Goal: Task Accomplishment & Management: Use online tool/utility

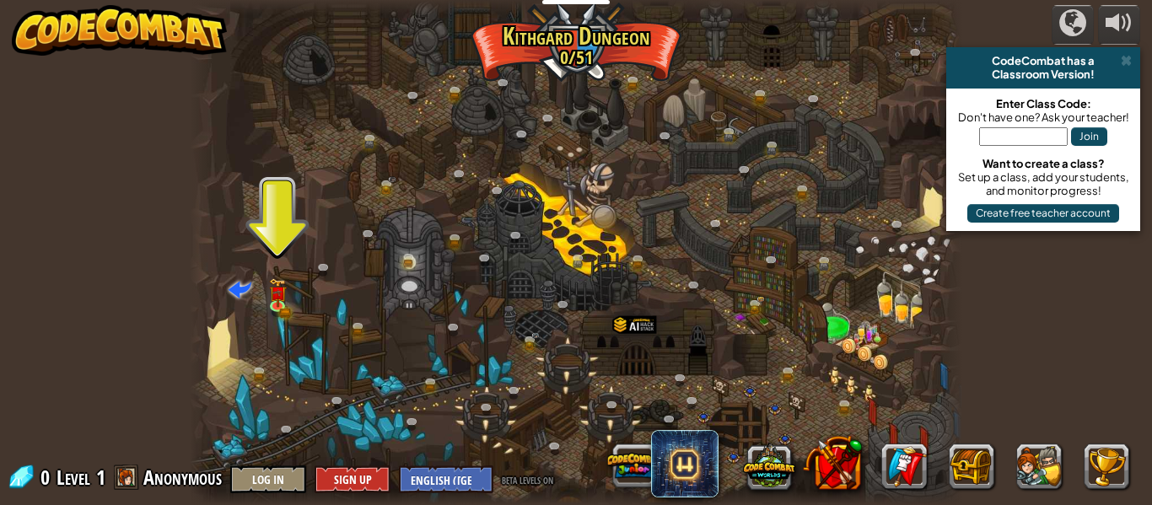
click at [307, 309] on div at bounding box center [576, 252] width 773 height 505
click at [297, 310] on div "Twisted Canyon (Locked) Challenge: collect the most gold using all the programm…" at bounding box center [576, 252] width 773 height 505
click at [289, 305] on link at bounding box center [281, 307] width 34 height 34
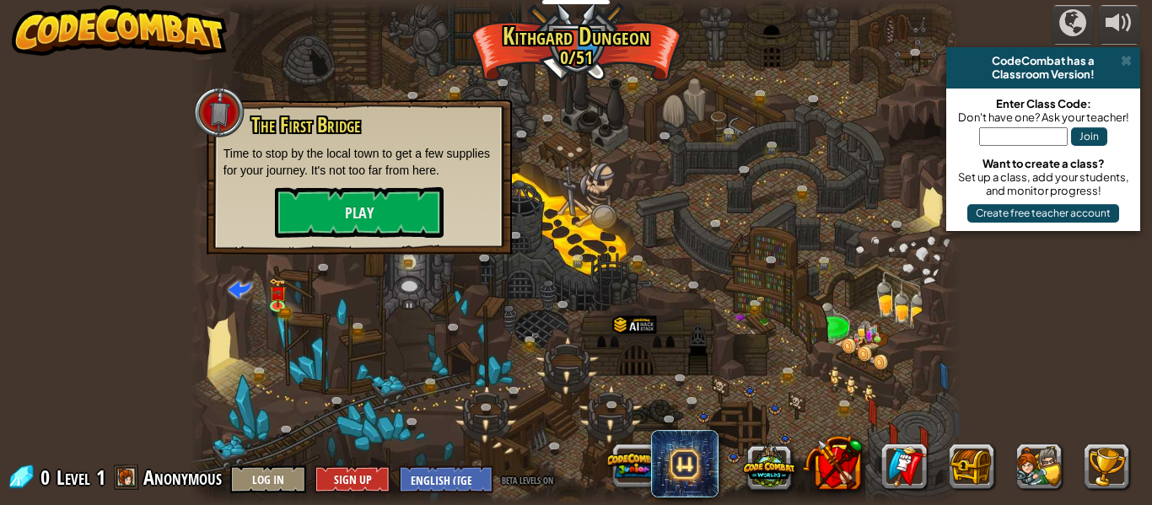
click at [360, 243] on div "The First Bridge Time to stop by the local town to get a few supplies for your …" at bounding box center [359, 177] width 305 height 155
click at [363, 215] on button "Play" at bounding box center [359, 212] width 169 height 51
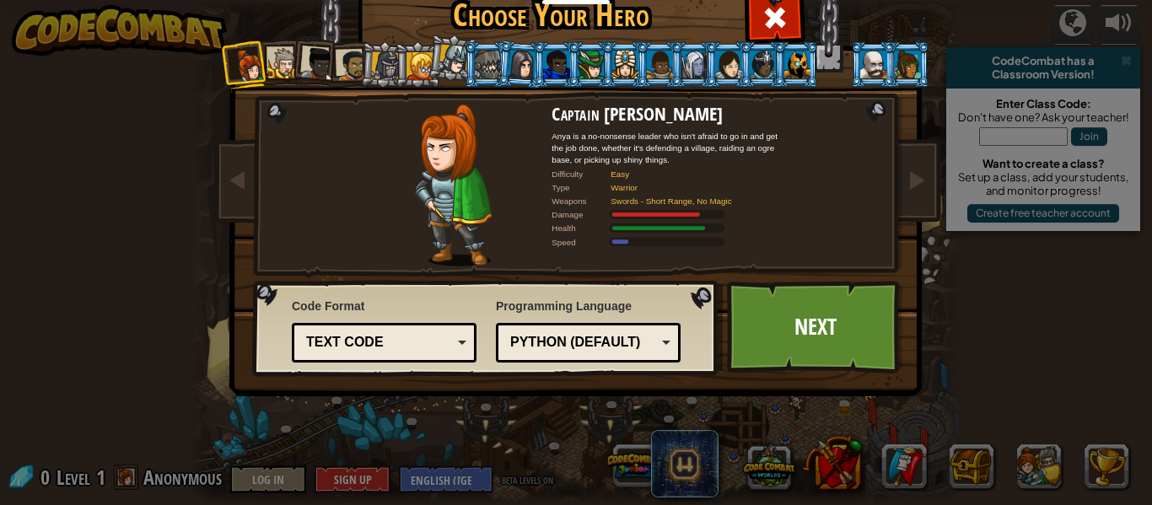
click at [330, 68] on div at bounding box center [318, 64] width 34 height 34
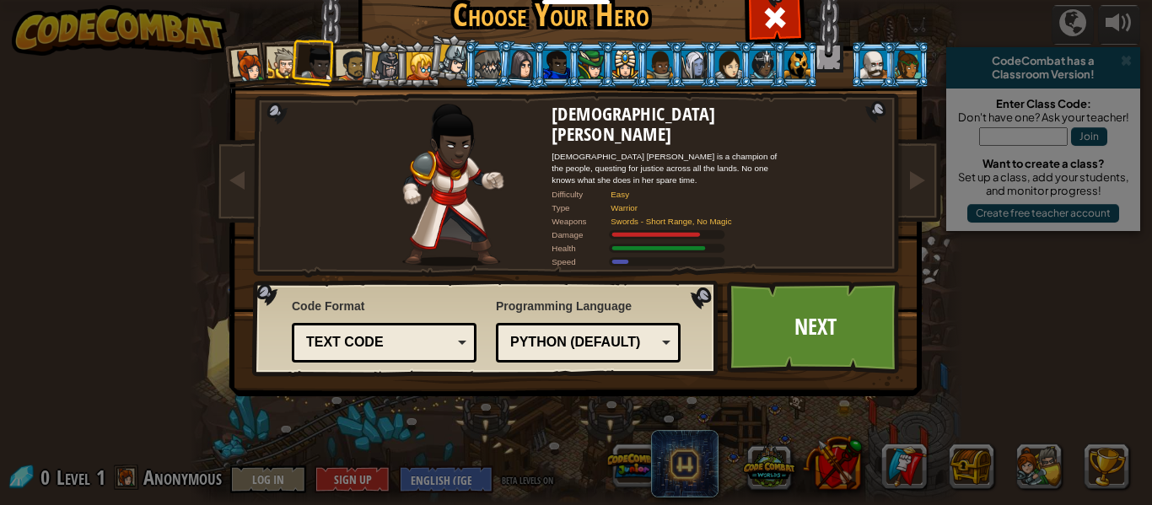
click at [349, 71] on div at bounding box center [352, 65] width 31 height 31
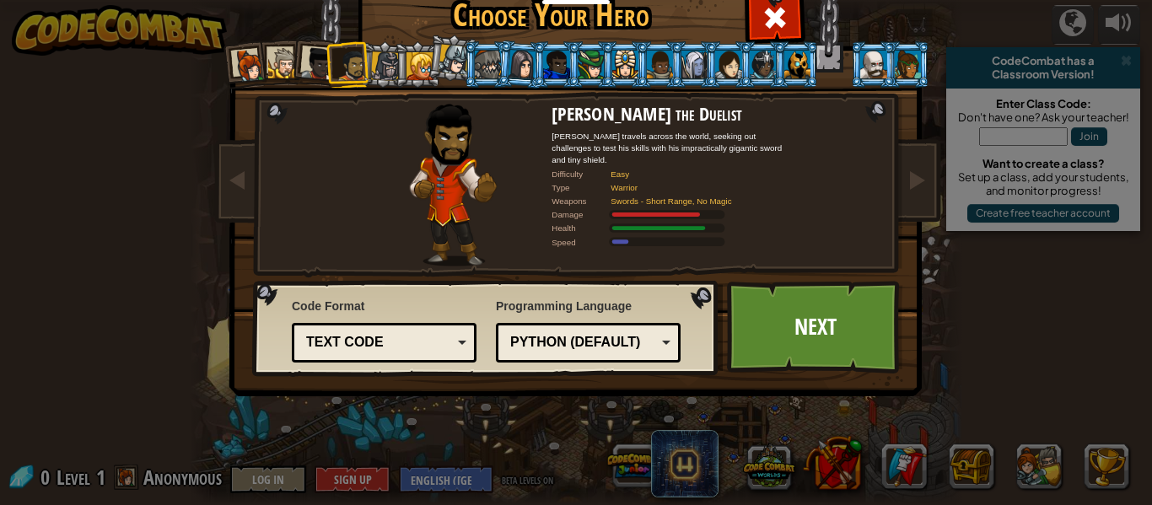
click at [369, 57] on li at bounding box center [349, 64] width 46 height 47
click at [381, 63] on div at bounding box center [385, 65] width 29 height 29
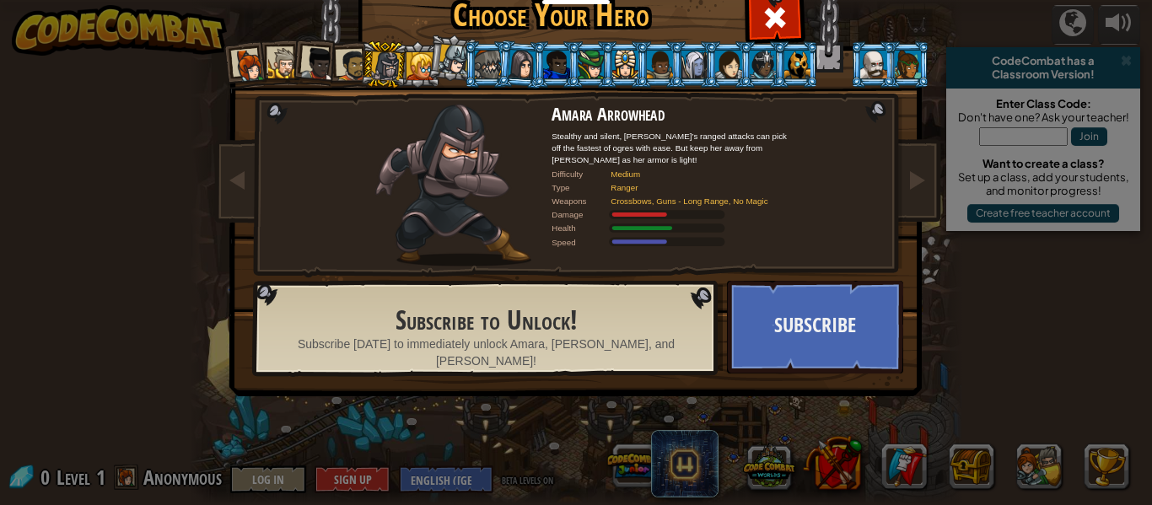
drag, startPoint x: 760, startPoint y: 121, endPoint x: 680, endPoint y: 89, distance: 86.0
click at [755, 119] on h2 "Amara Arrowhead" at bounding box center [670, 114] width 236 height 20
click at [676, 83] on li at bounding box center [693, 64] width 46 height 46
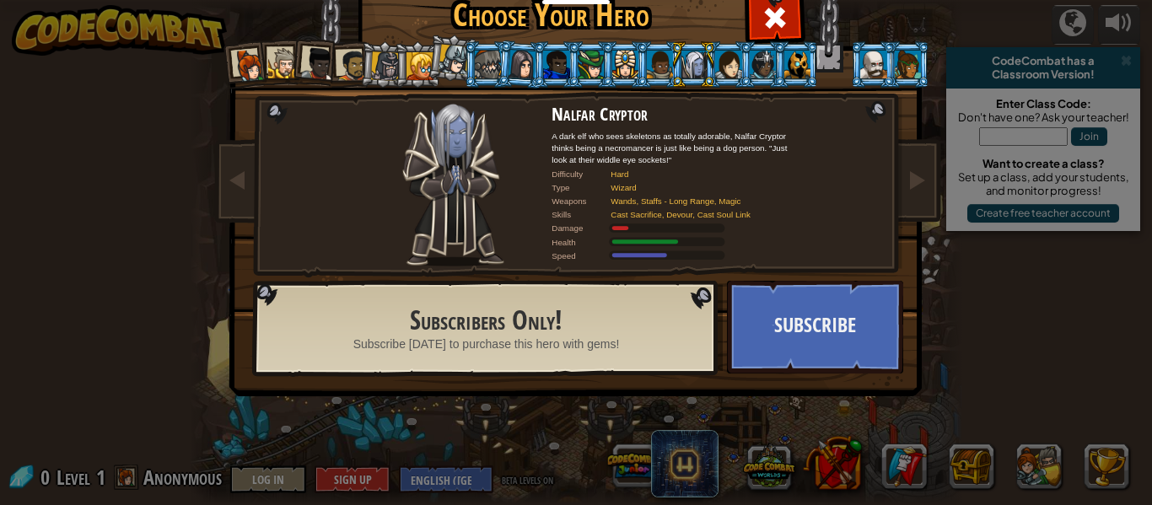
click at [224, 79] on li at bounding box center [246, 65] width 50 height 50
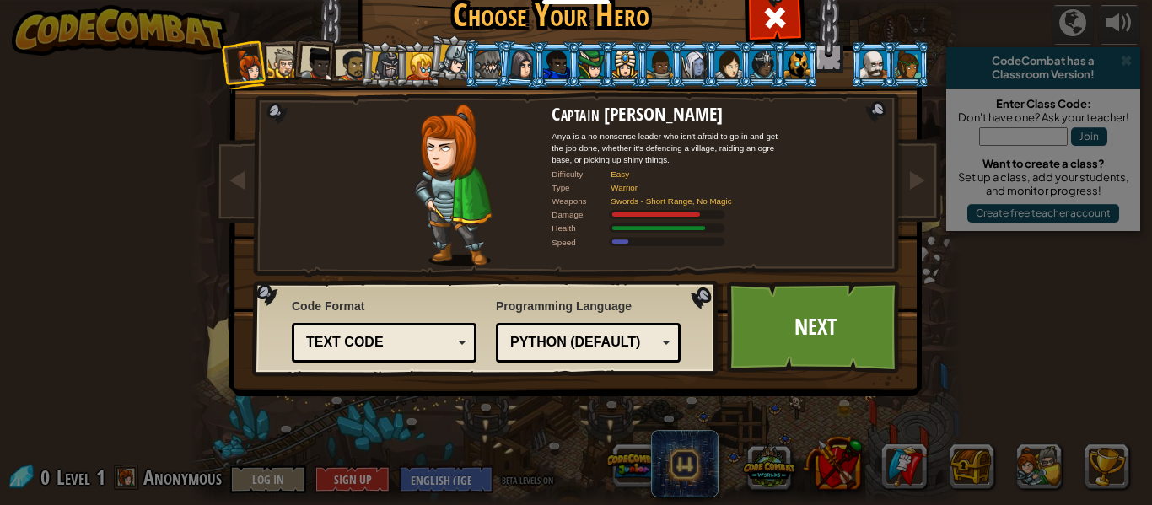
click at [337, 67] on div at bounding box center [352, 65] width 31 height 31
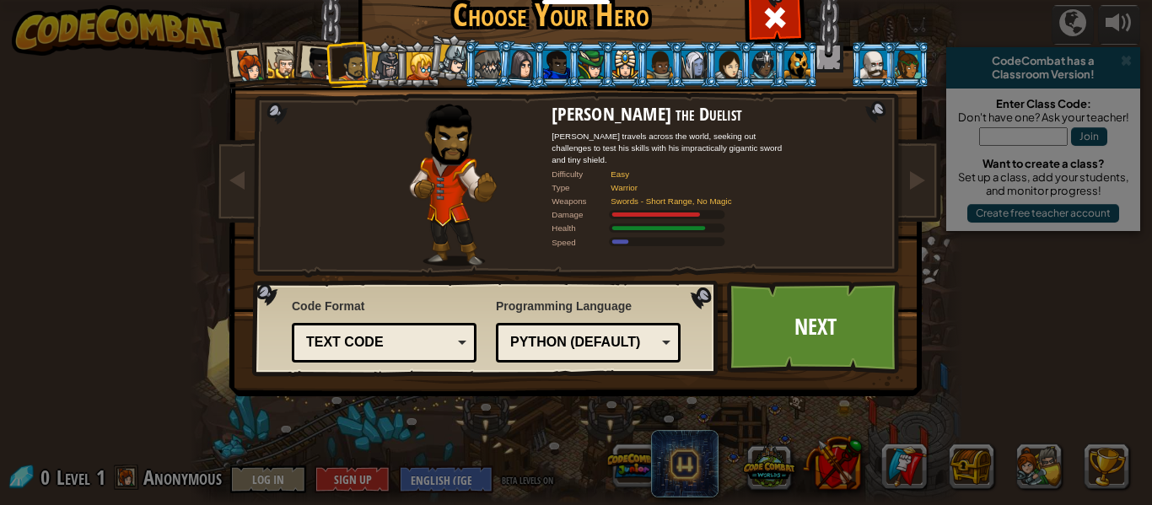
click at [440, 343] on div "Text code" at bounding box center [379, 342] width 146 height 19
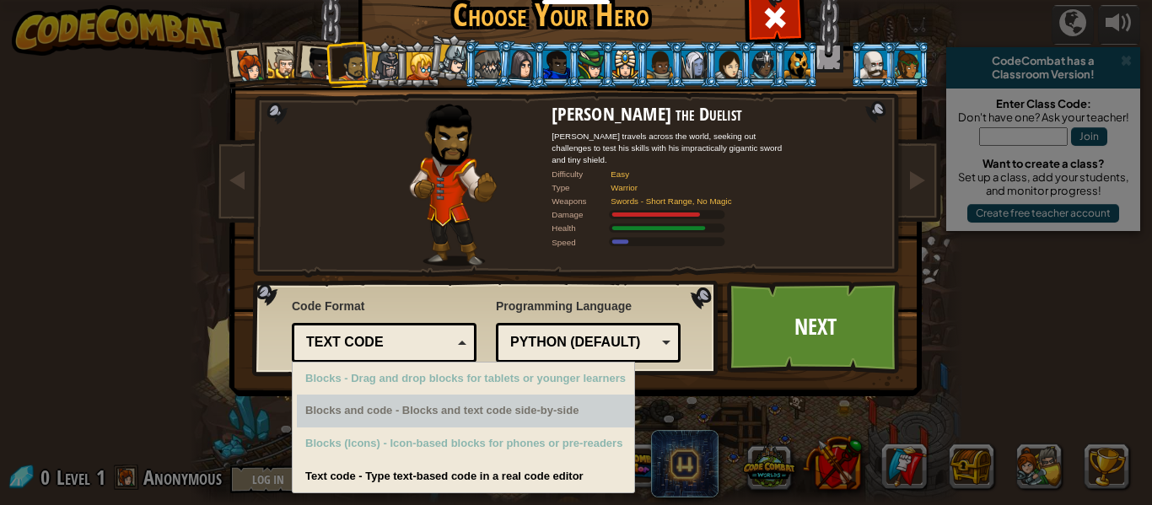
click at [420, 414] on div "Blocks and code - Blocks and text code side-by-side" at bounding box center [465, 411] width 337 height 33
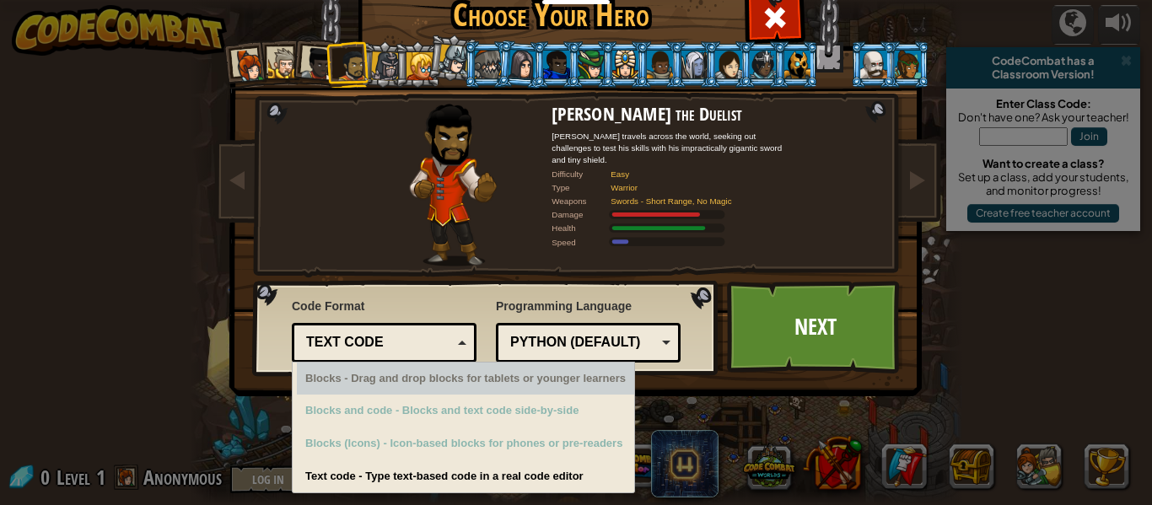
click at [341, 337] on div "Text code" at bounding box center [379, 342] width 146 height 19
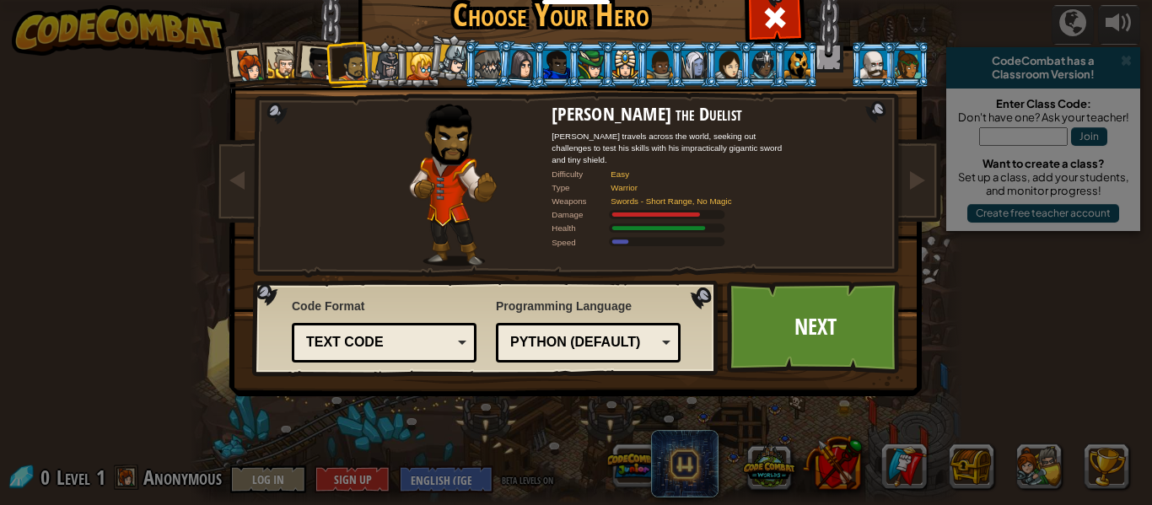
click at [935, 338] on img at bounding box center [579, 164] width 730 height 474
click at [885, 319] on link "Next" at bounding box center [815, 327] width 176 height 93
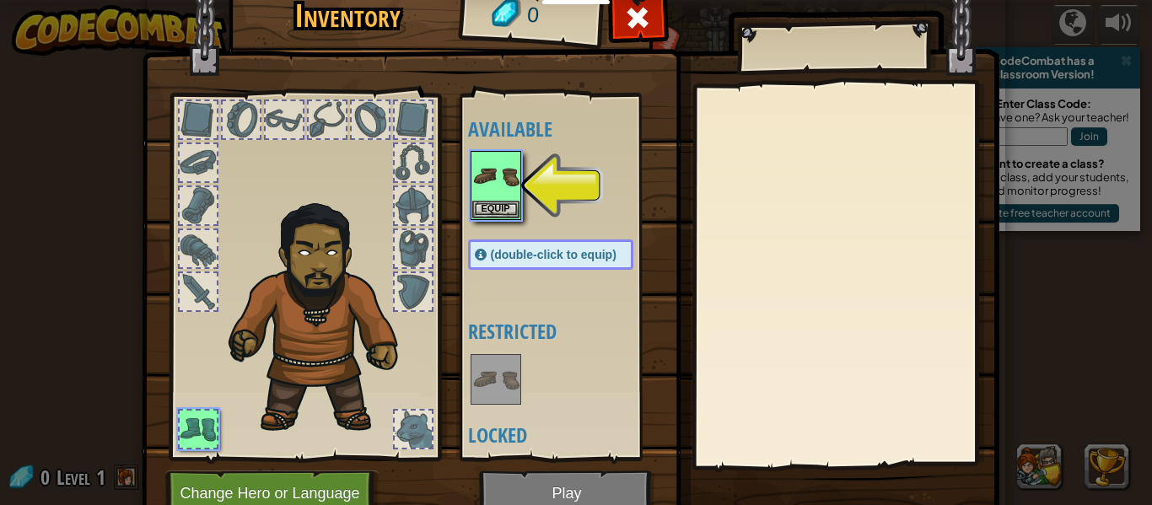
click at [502, 221] on div at bounding box center [567, 185] width 199 height 74
click at [497, 196] on img at bounding box center [495, 176] width 47 height 47
click at [500, 205] on button "Equip" at bounding box center [495, 209] width 47 height 18
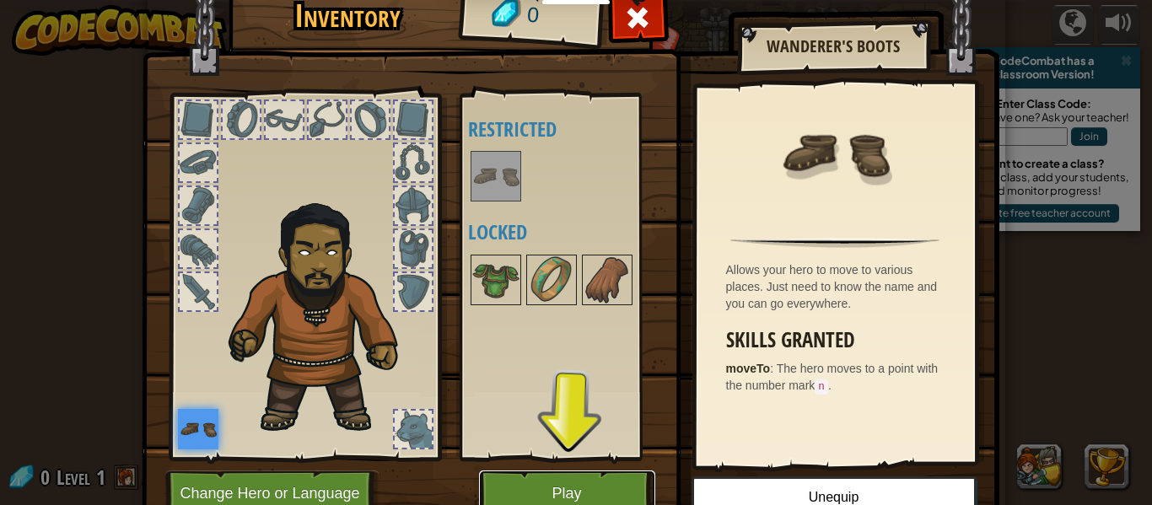
click at [520, 491] on button "Play" at bounding box center [567, 494] width 176 height 46
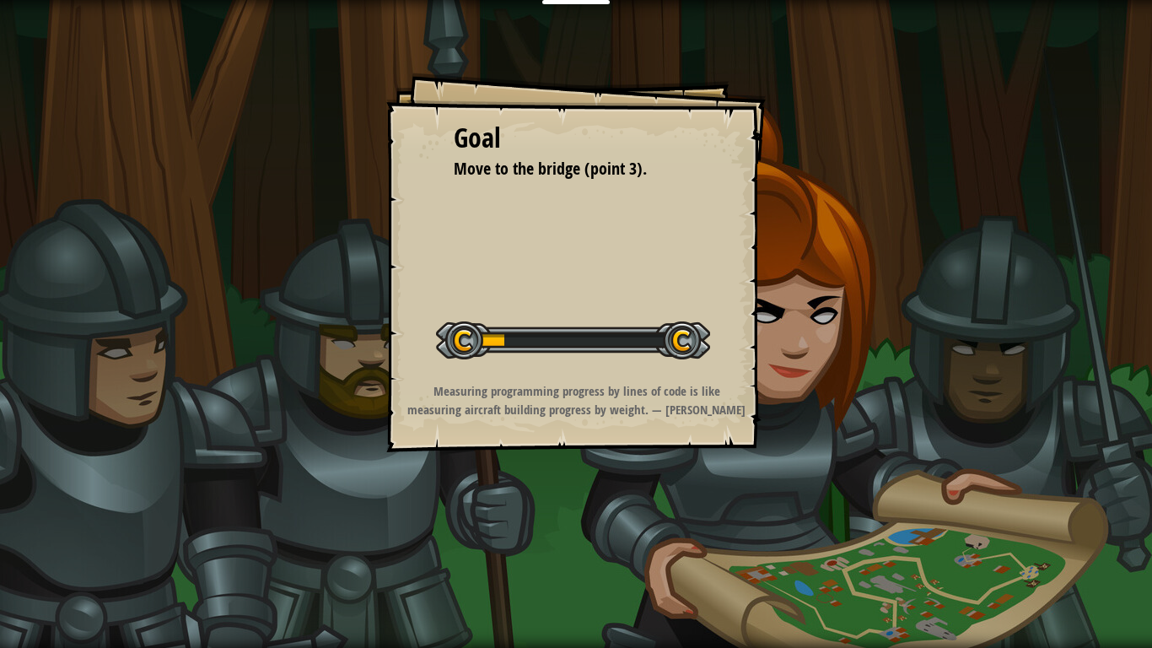
click at [615, 385] on strong "Measuring programming progress by lines of code is like measuring aircraft buil…" at bounding box center [576, 399] width 338 height 35
click at [616, 385] on strong "Measuring programming progress by lines of code is like measuring aircraft buil…" at bounding box center [576, 399] width 338 height 35
click at [627, 371] on div "Start Level" at bounding box center [573, 337] width 274 height 67
click at [627, 369] on div "Start Level" at bounding box center [573, 337] width 274 height 67
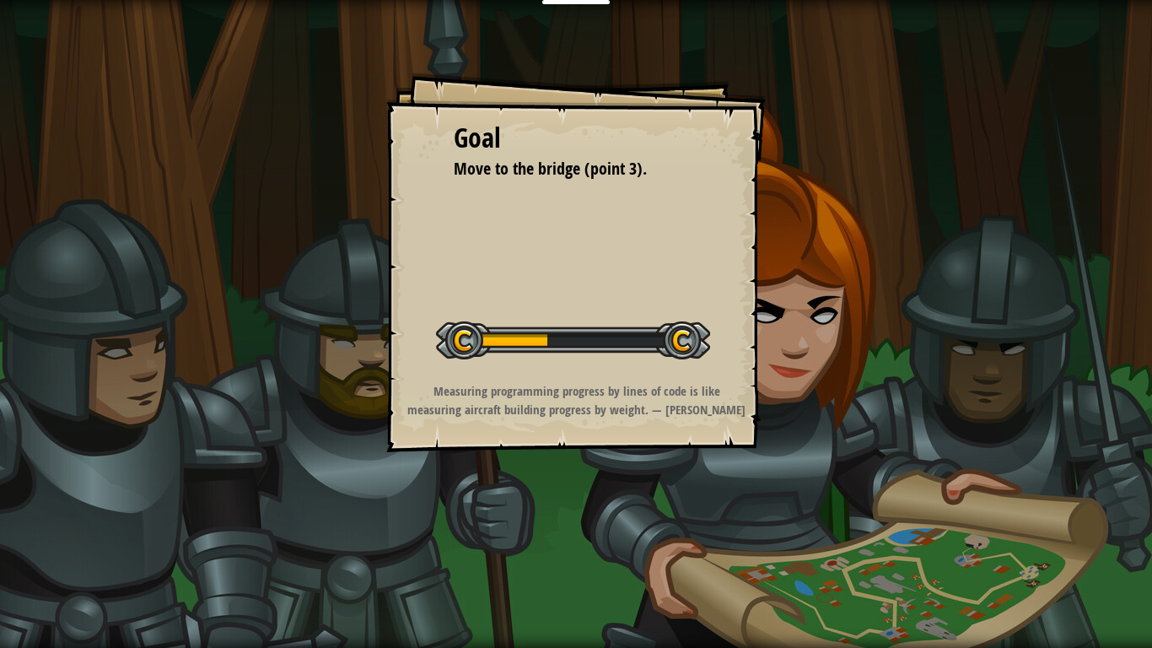
click at [630, 337] on div at bounding box center [573, 340] width 274 height 38
click at [629, 336] on div at bounding box center [573, 340] width 274 height 38
click at [626, 334] on div at bounding box center [573, 340] width 274 height 38
click at [623, 333] on div at bounding box center [573, 340] width 274 height 38
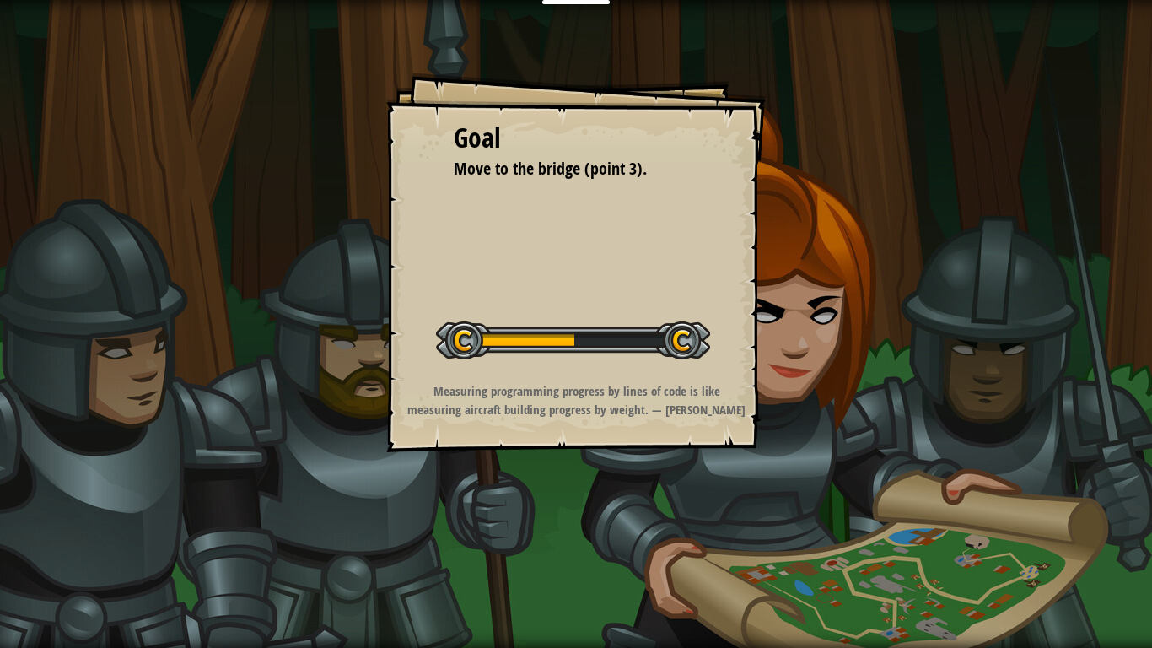
click at [623, 333] on div at bounding box center [573, 340] width 274 height 38
click at [624, 333] on div at bounding box center [573, 340] width 274 height 38
click at [623, 333] on div at bounding box center [573, 340] width 274 height 38
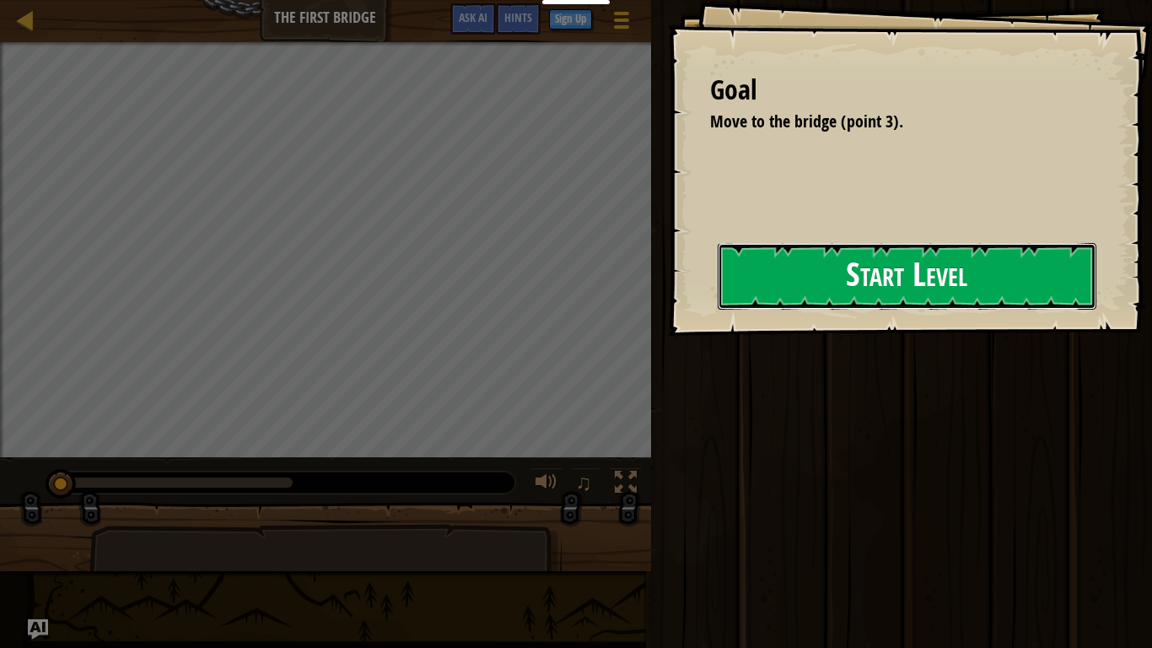
click at [841, 277] on button "Start Level" at bounding box center [907, 276] width 379 height 67
click at [851, 280] on button "Start Level" at bounding box center [907, 276] width 379 height 67
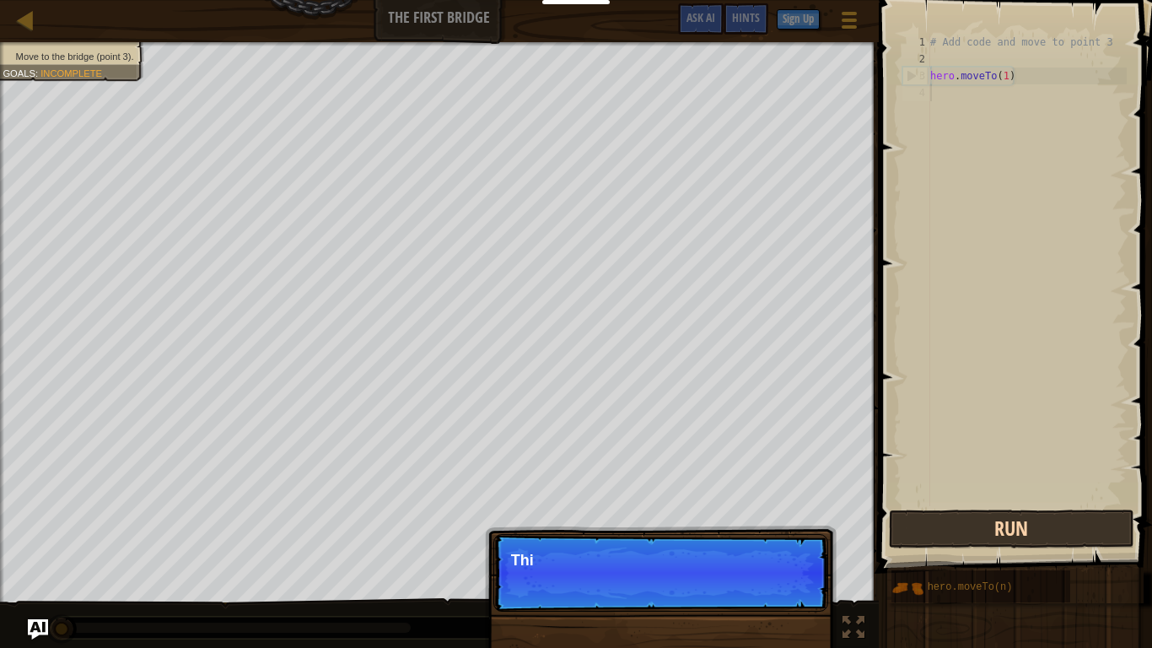
scroll to position [8, 0]
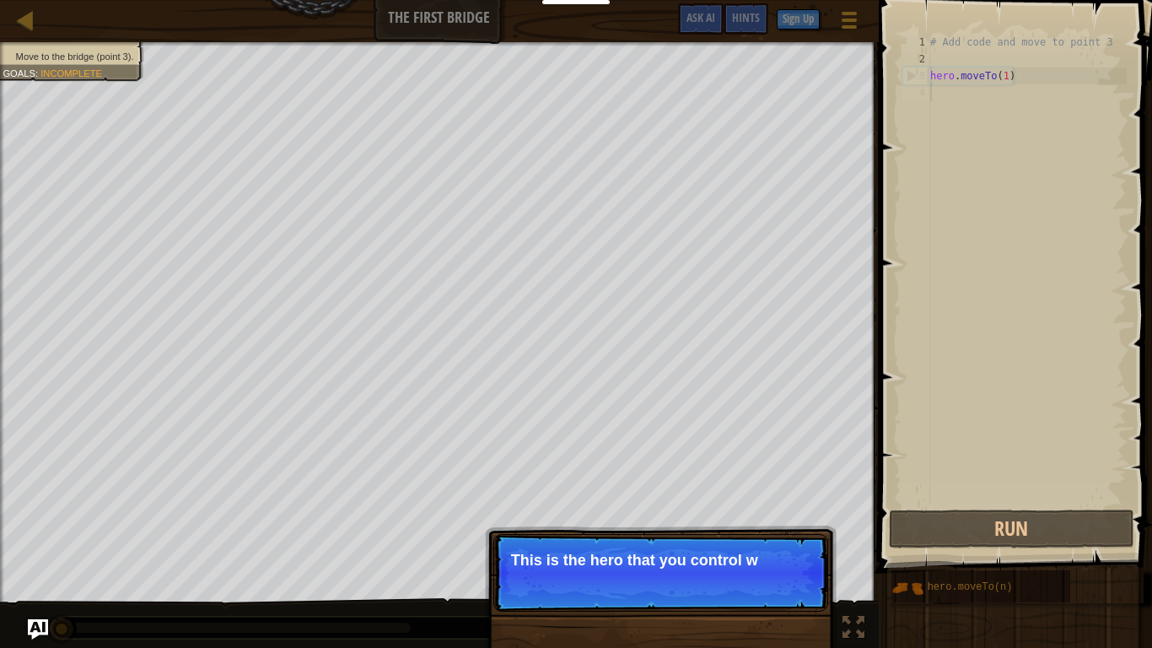
click at [683, 504] on p "Continue This is the hero that you control w" at bounding box center [660, 573] width 335 height 78
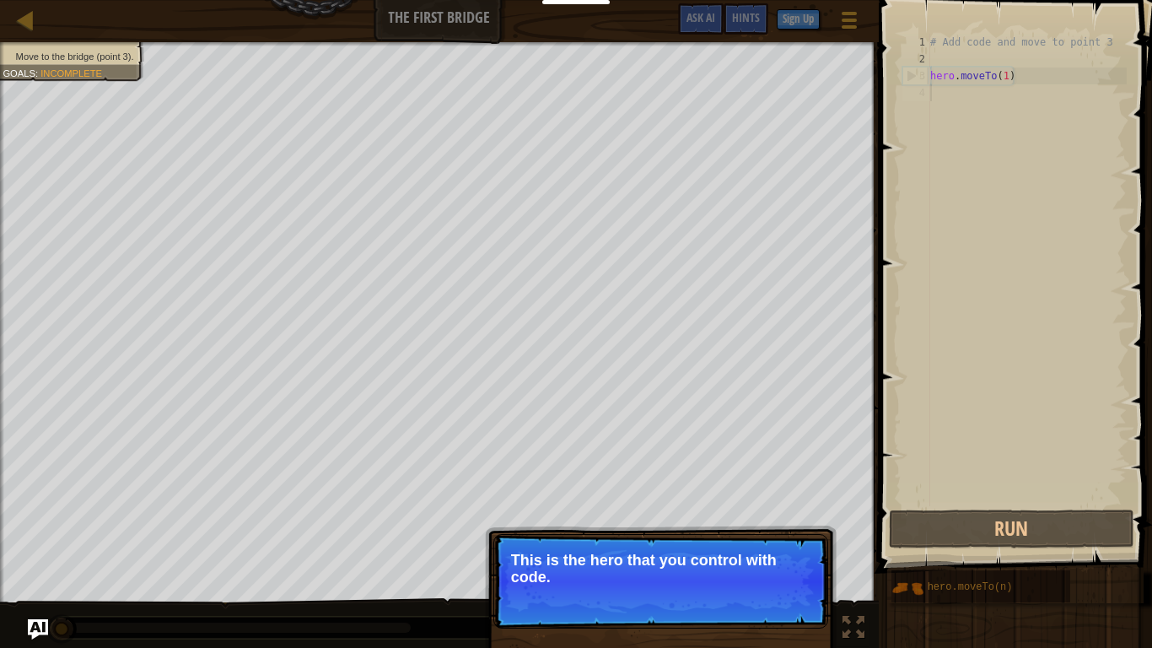
click at [677, 504] on p "This is the hero that you control with code." at bounding box center [660, 569] width 299 height 34
click at [678, 504] on p "This is the hero that you control with code." at bounding box center [660, 569] width 299 height 34
click at [679, 504] on p "This is the hero that you control with code." at bounding box center [660, 569] width 299 height 34
click at [803, 504] on div at bounding box center [804, 599] width 7 height 7
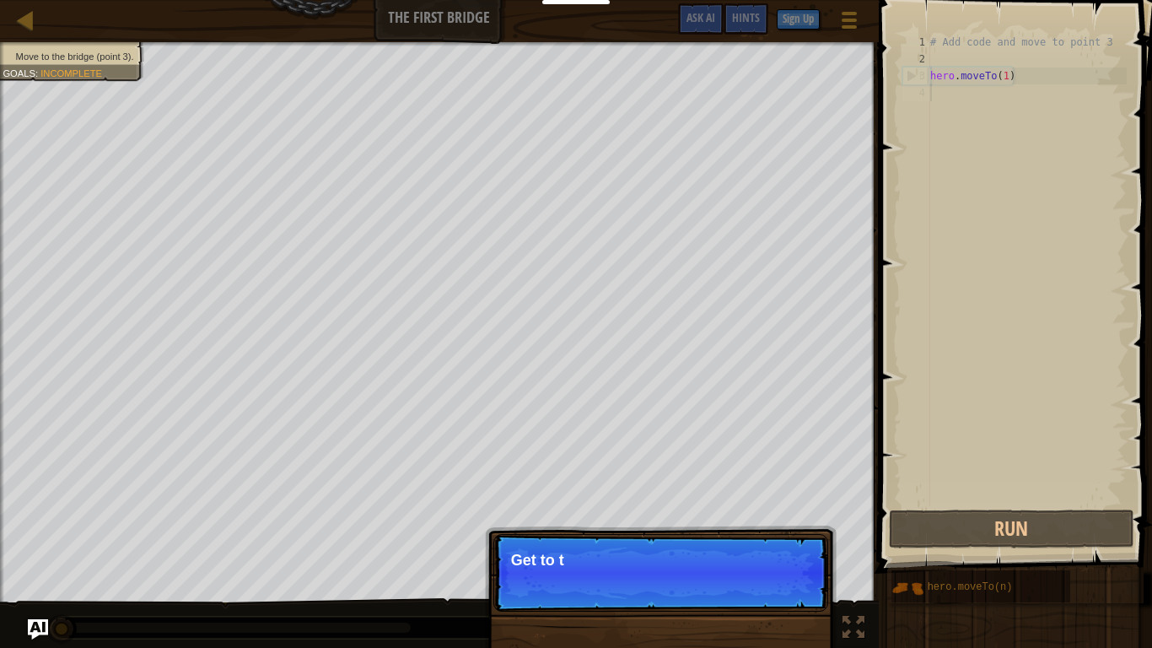
click at [805, 504] on p "Continue Get to t" at bounding box center [660, 573] width 335 height 78
click at [784, 504] on p "Continue Get to the bridge" at bounding box center [660, 573] width 335 height 78
click at [733, 504] on p "Continue Get to the bridge by goi" at bounding box center [660, 573] width 335 height 78
click at [721, 504] on p "Continue Get to the bridge by going to point" at bounding box center [660, 573] width 335 height 78
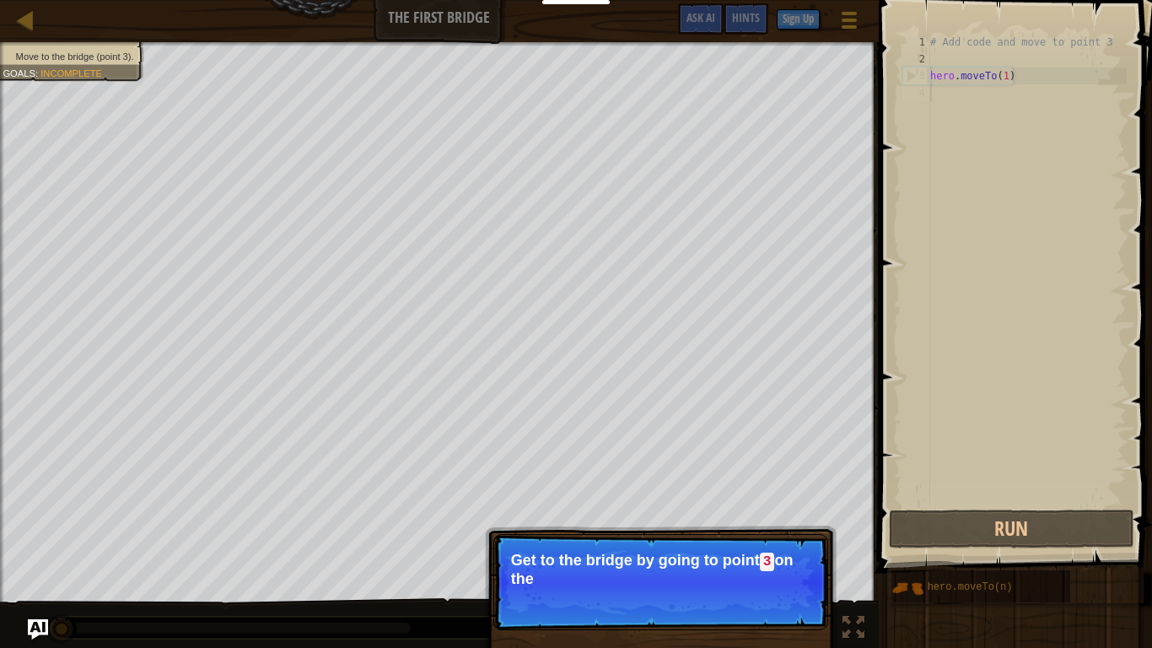
click at [721, 504] on p "Continue Get to the bridge by going to point 3 on the" at bounding box center [660, 582] width 335 height 96
click at [718, 504] on p "Continue Get to the bridge by going to point 3 on the map." at bounding box center [660, 582] width 335 height 96
drag, startPoint x: 709, startPoint y: 603, endPoint x: 679, endPoint y: 625, distance: 37.5
click at [703, 504] on p "Continue Get to the bridge by going to point 3 on the map." at bounding box center [660, 582] width 335 height 96
click at [668, 504] on div "Continue Get to the bridge by going to point 3 on the map." at bounding box center [661, 659] width 352 height 250
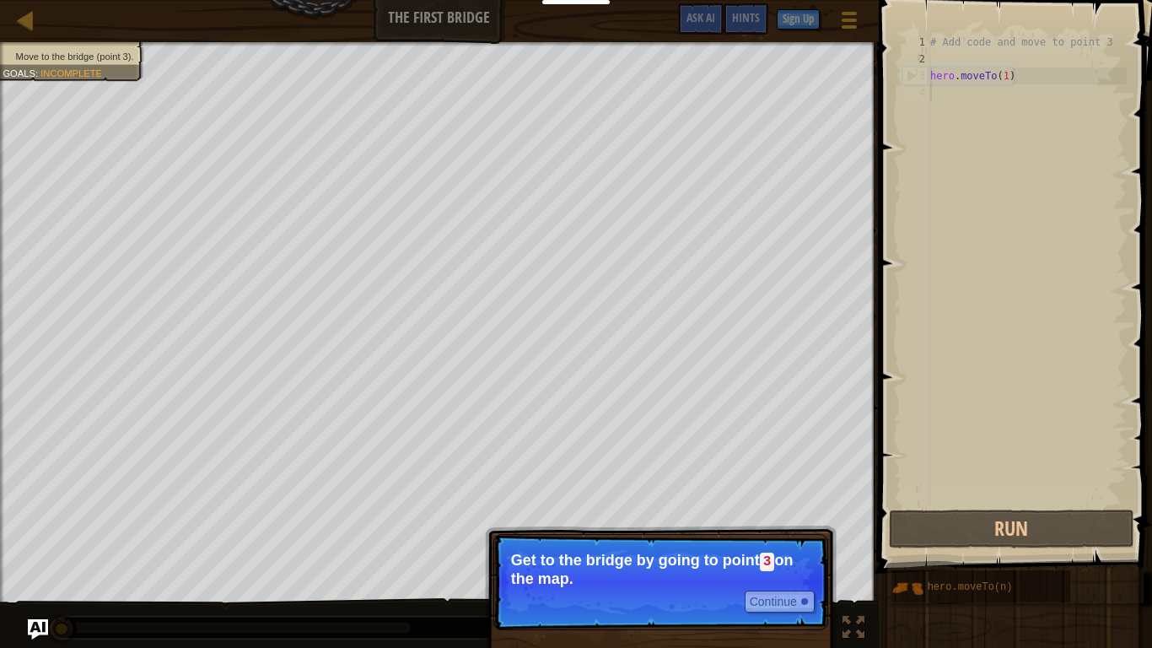
drag, startPoint x: 669, startPoint y: 630, endPoint x: 663, endPoint y: 638, distance: 9.6
click at [664, 504] on div "Continue Get to the bridge by going to point 3 on the map." at bounding box center [661, 659] width 352 height 250
drag, startPoint x: 653, startPoint y: 638, endPoint x: 864, endPoint y: 638, distance: 210.8
click at [652, 504] on div "Continue Get to the bridge by going to point 3 on the map." at bounding box center [661, 659] width 352 height 250
drag, startPoint x: 904, startPoint y: 634, endPoint x: 832, endPoint y: 625, distance: 73.1
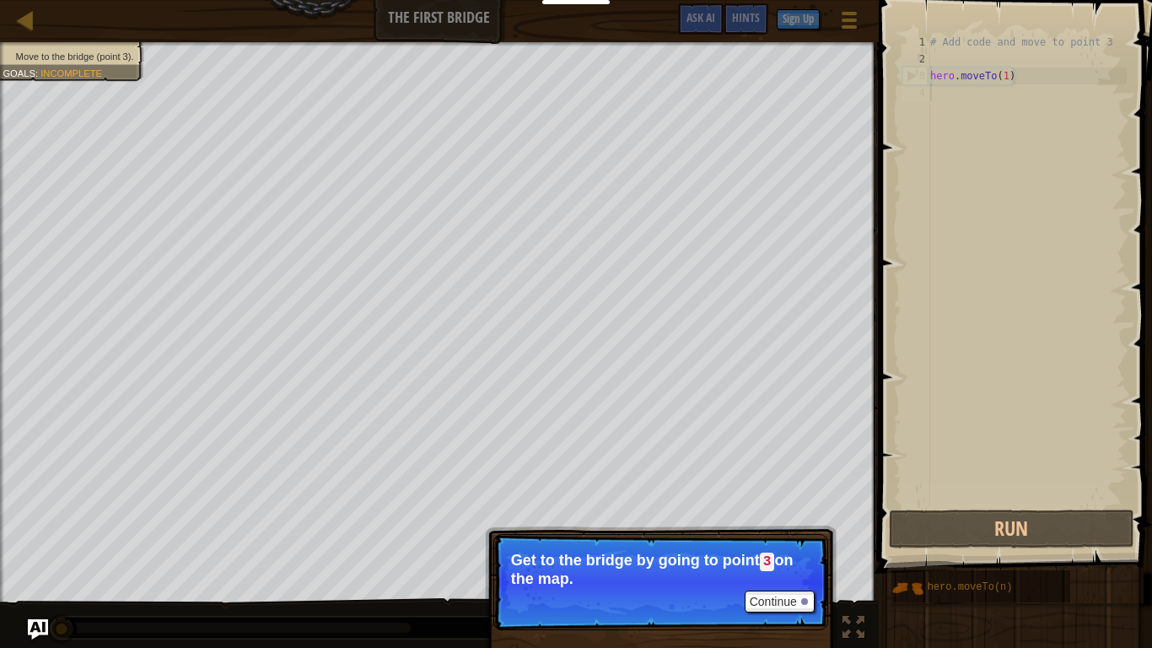
click at [795, 504] on button "Continue" at bounding box center [780, 601] width 70 height 22
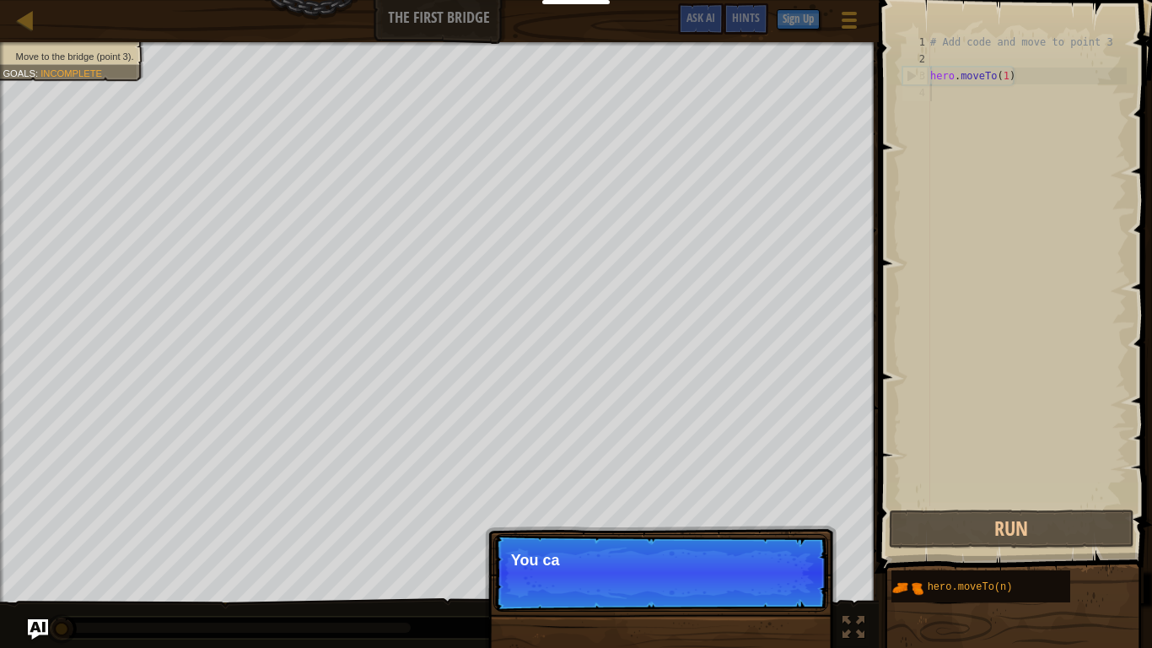
click at [794, 504] on p "Continue You ca" at bounding box center [660, 573] width 335 height 78
click at [792, 504] on p "Continue You can use these methods." at bounding box center [660, 573] width 335 height 78
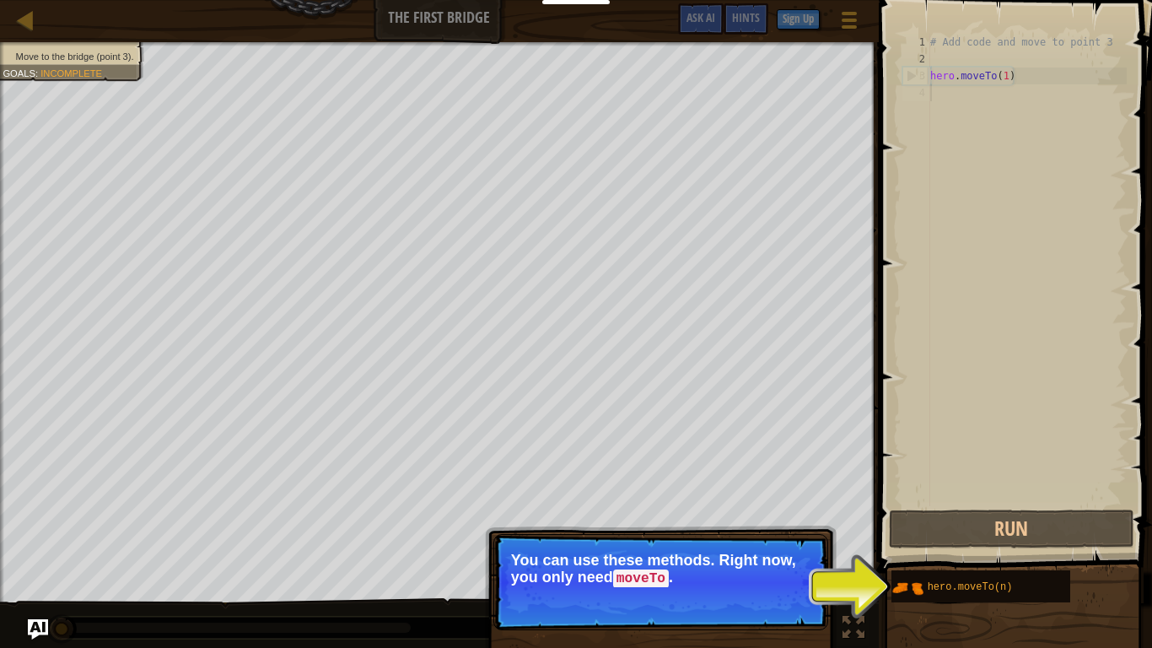
drag, startPoint x: 692, startPoint y: 601, endPoint x: 696, endPoint y: 611, distance: 10.7
click at [693, 504] on p "Continue You can use these methods. Right now, you only need moveTo ." at bounding box center [660, 582] width 335 height 96
drag, startPoint x: 703, startPoint y: 618, endPoint x: 724, endPoint y: 622, distance: 21.5
click at [706, 504] on p "Continue You can use these methods. Right now, you only need moveTo ." at bounding box center [660, 582] width 335 height 96
click at [752, 504] on p "Continue You can use these methods. Right now, you only need moveTo ." at bounding box center [660, 582] width 335 height 96
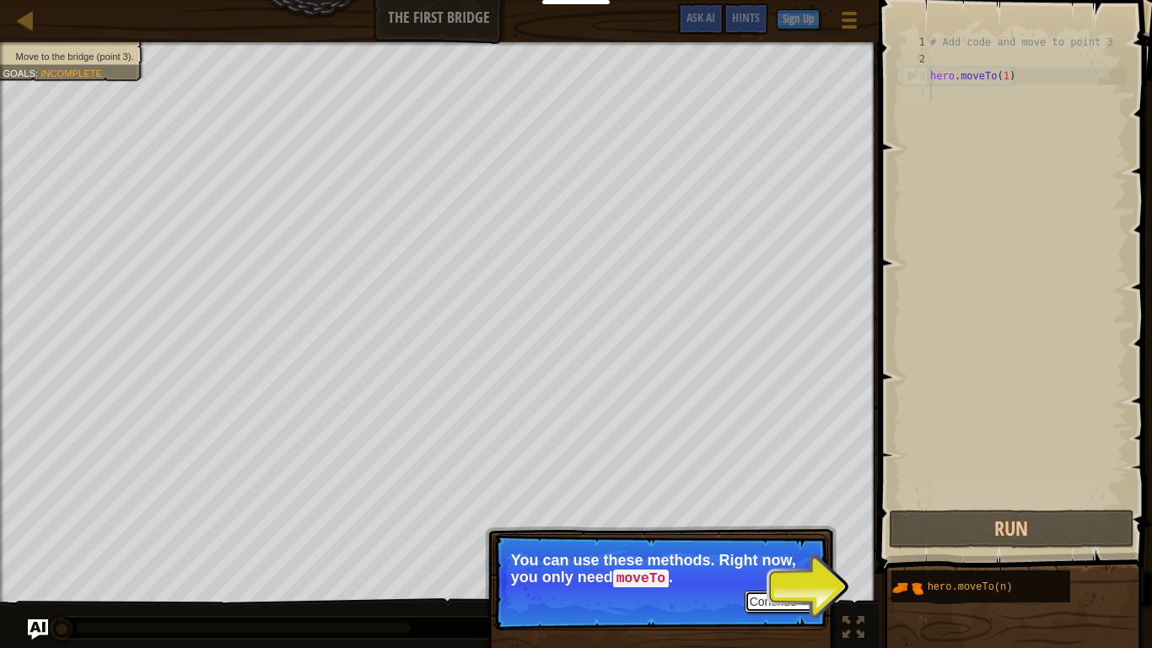
click at [762, 504] on button "Continue" at bounding box center [780, 601] width 70 height 22
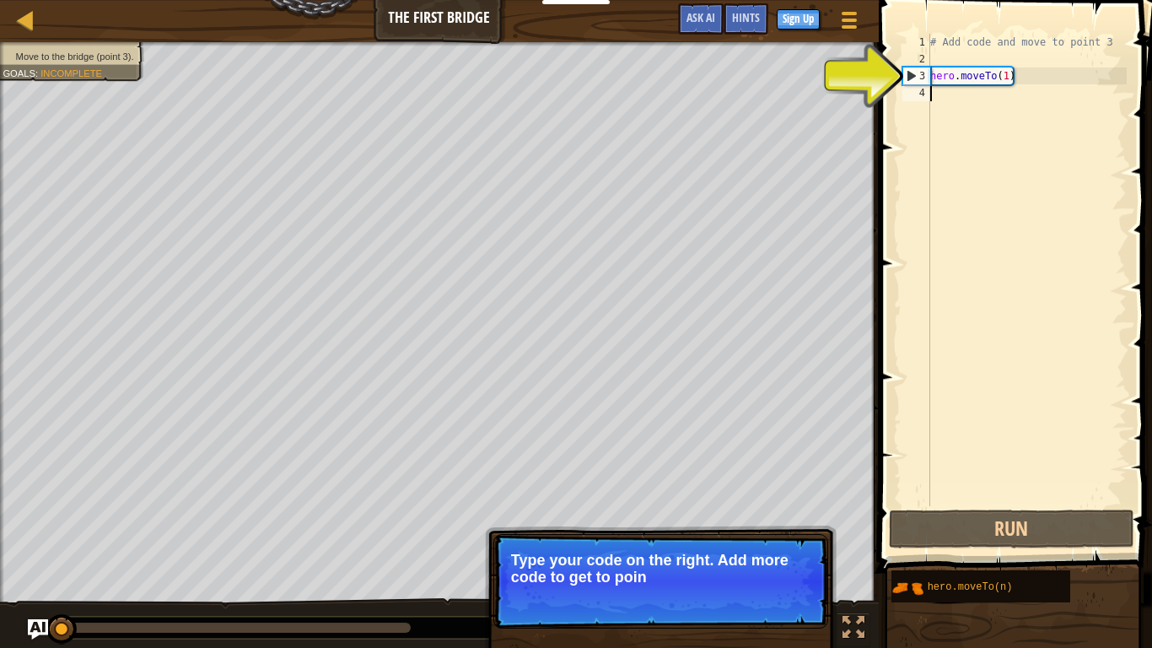
click at [956, 86] on div "# Add code and move to point 3 hero . moveTo ( 1 )" at bounding box center [1027, 287] width 200 height 506
drag, startPoint x: 921, startPoint y: 62, endPoint x: 987, endPoint y: 71, distance: 66.4
click at [921, 61] on div "2" at bounding box center [916, 59] width 28 height 17
type textarea "hero.moveTo(1)"
click at [988, 71] on div "# Add code and move to point 3 hero . moveTo ( 1 )" at bounding box center [1027, 287] width 200 height 506
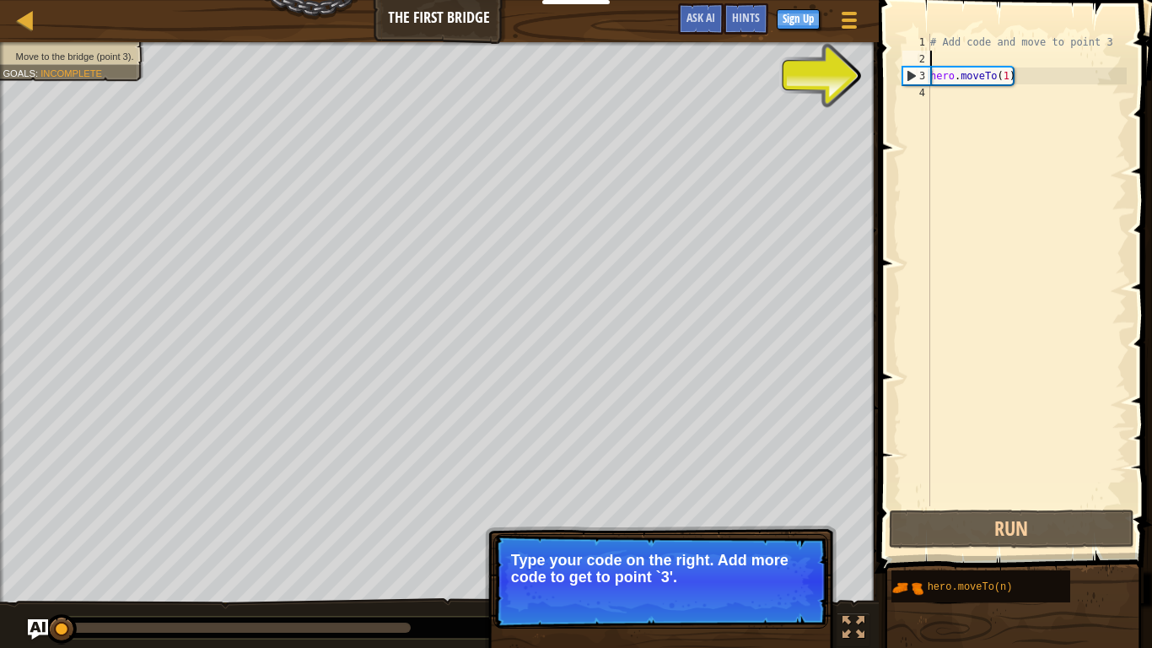
type textarea "hero.moveTo(1)"
click at [945, 62] on div "# Add code and move to point 3 hero . moveTo ( 1 )" at bounding box center [1027, 287] width 200 height 506
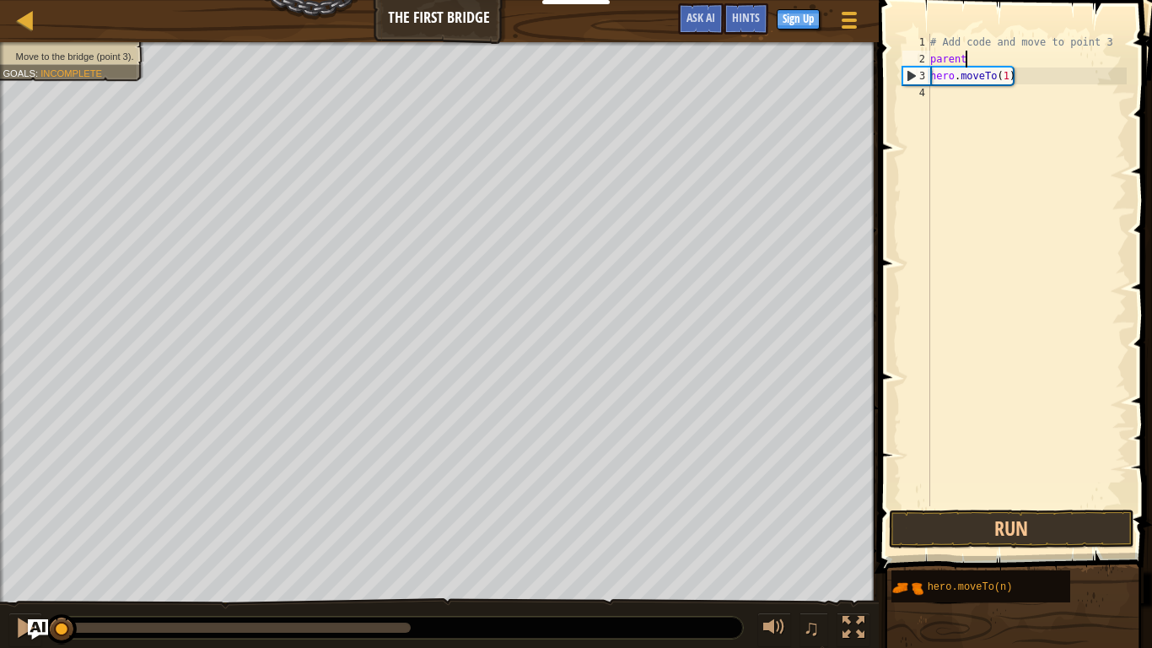
scroll to position [8, 4]
type textarea "parentfunction."
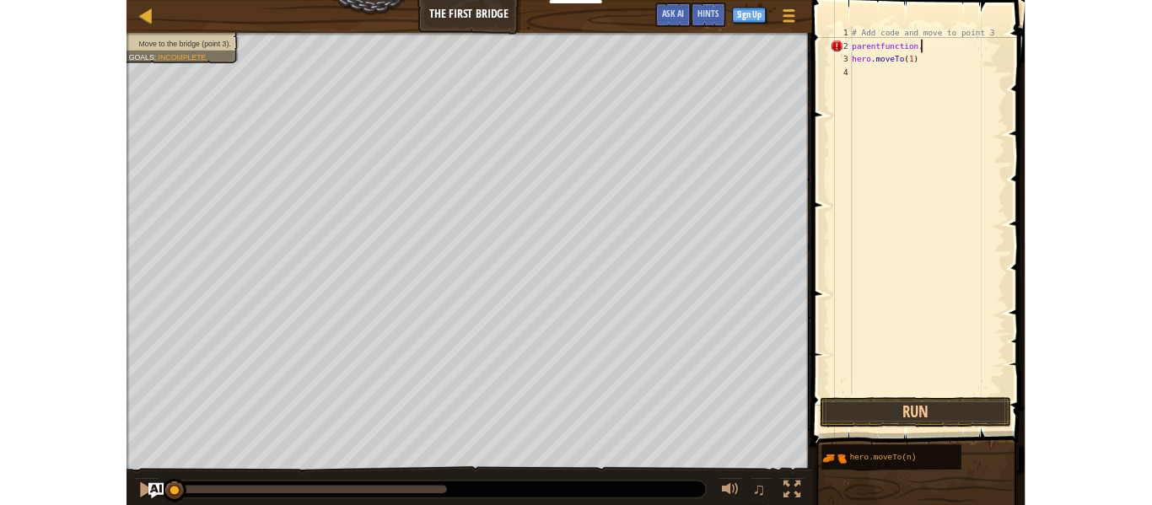
scroll to position [8, 0]
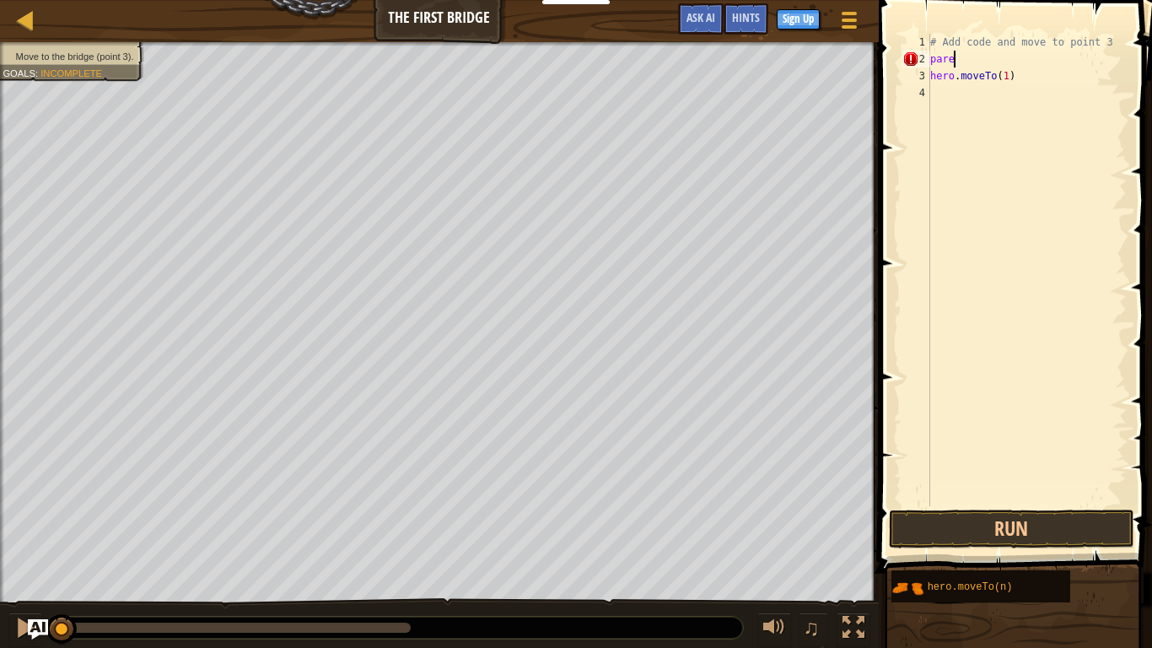
type textarea "p"
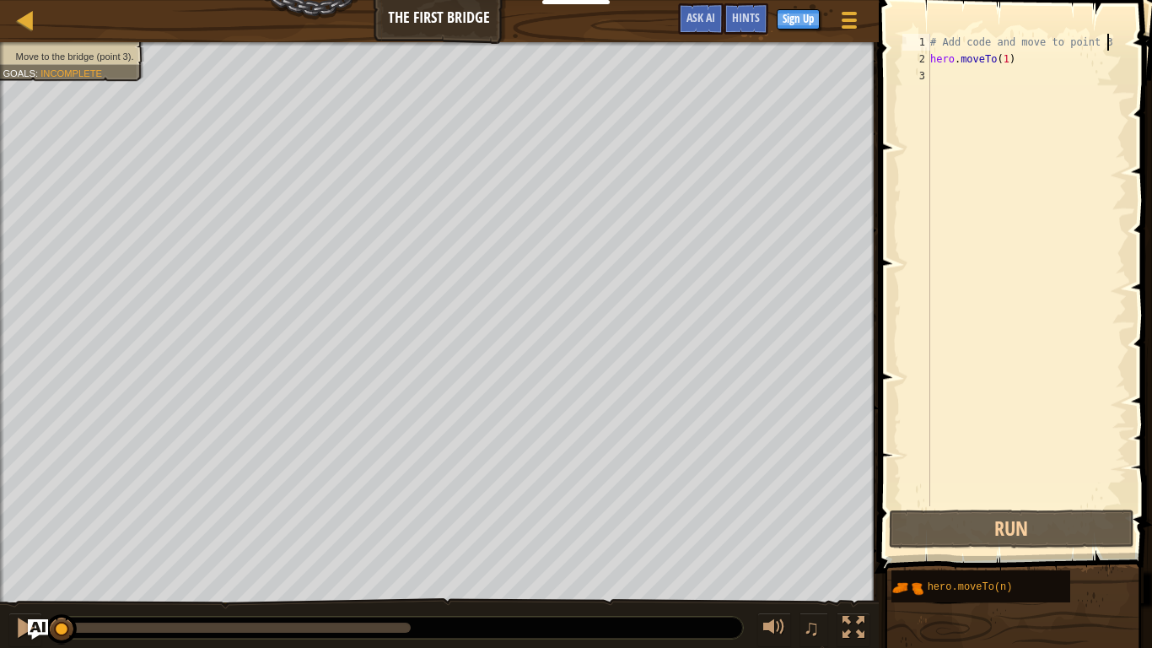
type textarea "# Add code and move to poin"
